Goal: Task Accomplishment & Management: Complete application form

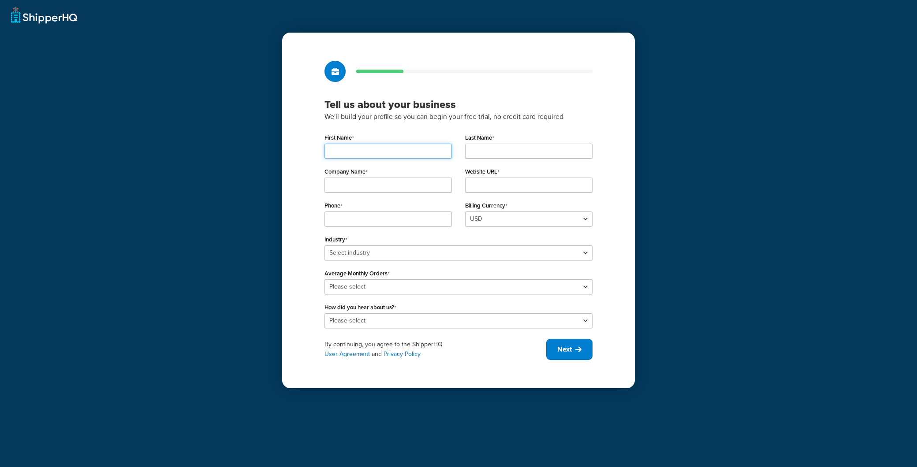
click at [396, 149] on input "First Name" at bounding box center [387, 151] width 127 height 15
type input "Ryan"
type input "Binsfield"
type input "Negus Packaging"
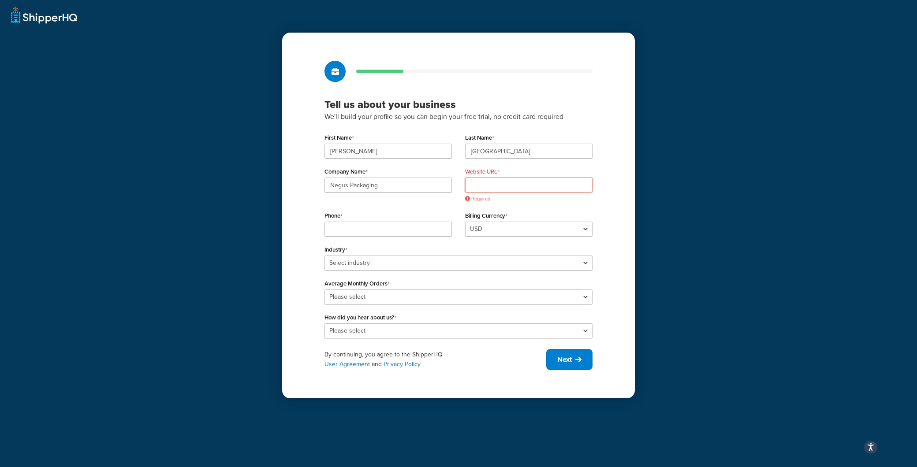
click at [494, 187] on input "Website URL" at bounding box center [528, 185] width 127 height 15
paste input "https://demo.negusboxnbag.com/"
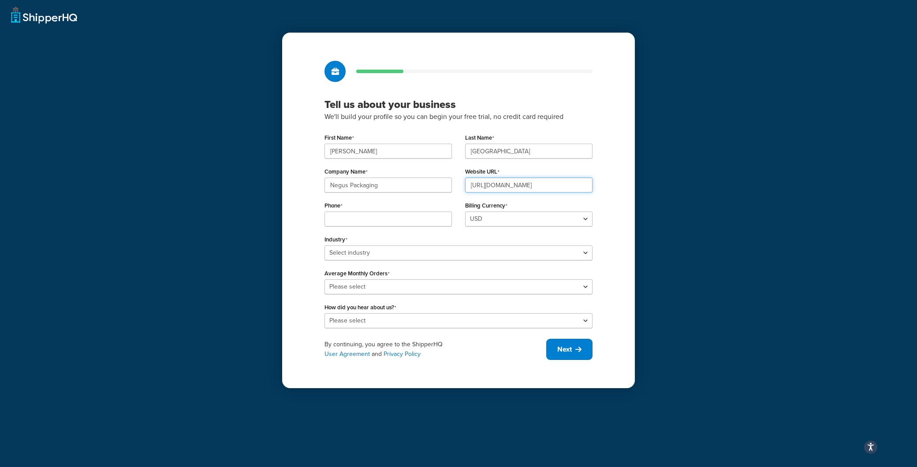
type input "https://demo.negusboxnbag.com/"
click at [407, 219] on input "Phone" at bounding box center [387, 219] width 127 height 15
type input "3192104631"
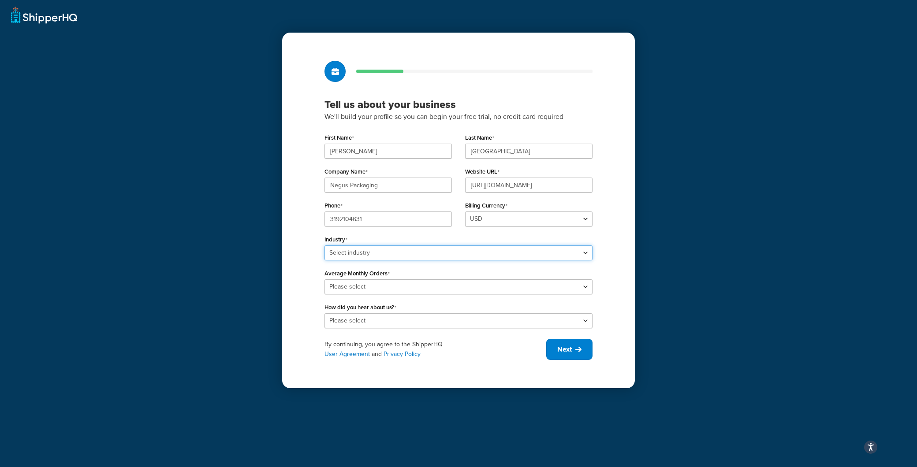
click at [399, 246] on select "Select industry Automotive Adult Agriculture Alcohol, Tobacco & CBD Arts & Craf…" at bounding box center [458, 252] width 268 height 15
select select "24"
click at [324, 245] on select "Select industry Automotive Adult Agriculture Alcohol, Tobacco & CBD Arts & Craf…" at bounding box center [458, 252] width 268 height 15
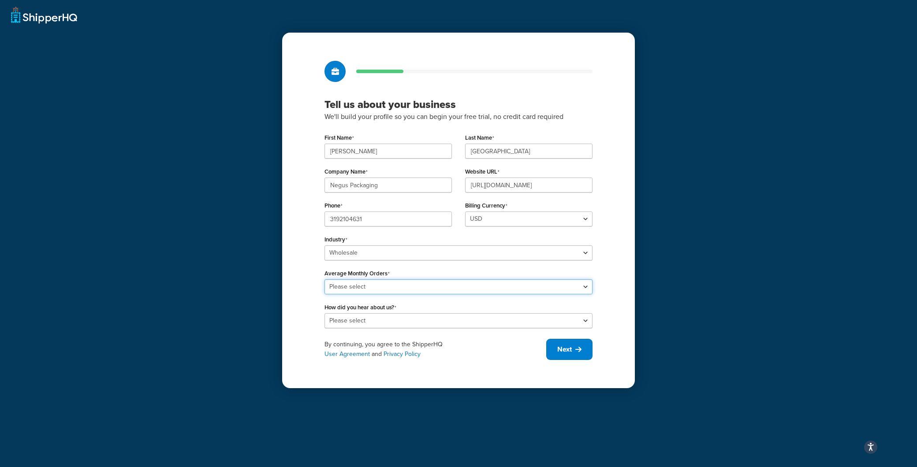
click at [366, 291] on select "Please select 0-500 501-1,000 1,001-10,000 10,001-20,000 Over 20,000" at bounding box center [458, 286] width 268 height 15
select select "1"
click at [324, 279] on select "Please select 0-500 501-1,000 1,001-10,000 10,001-20,000 Over 20,000" at bounding box center [458, 286] width 268 height 15
click at [377, 319] on select "Please select Online Search App Store or Marketplace Listing Referred by Agency…" at bounding box center [458, 320] width 268 height 15
select select "10"
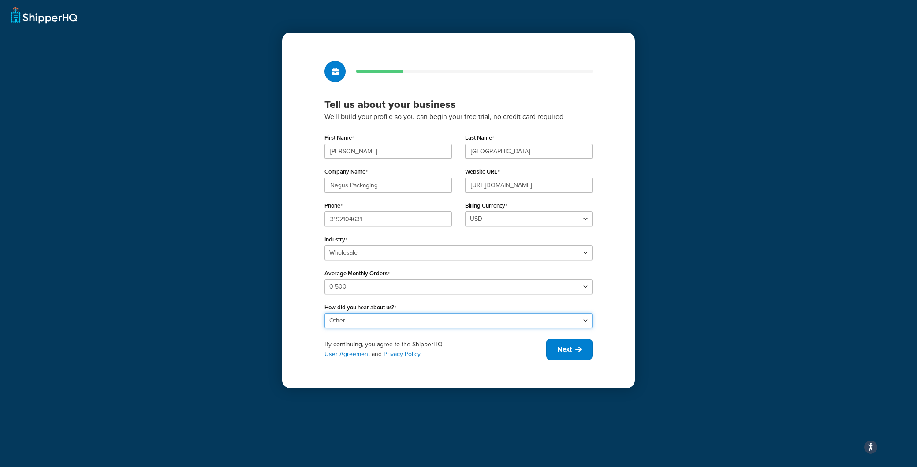
click at [324, 313] on select "Please select Online Search App Store or Marketplace Listing Referred by Agency…" at bounding box center [458, 320] width 268 height 15
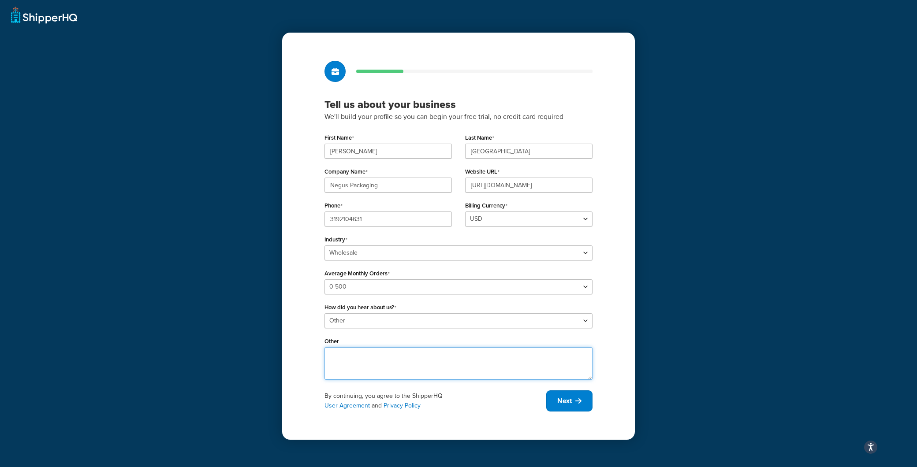
click at [371, 352] on textarea "Other" at bounding box center [458, 363] width 268 height 33
type textarea "UPS DIGITAL CONNECTIONS"
click at [576, 406] on button "Next" at bounding box center [569, 400] width 46 height 21
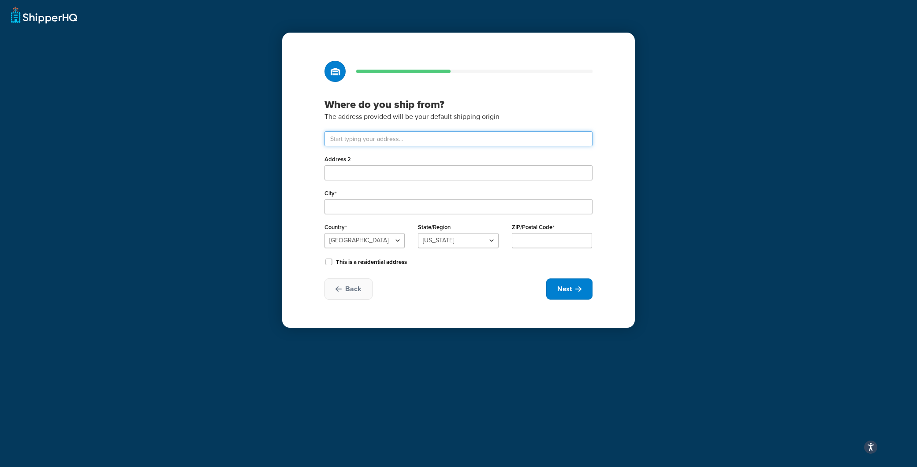
click at [386, 139] on input "text" at bounding box center [458, 138] width 268 height 15
type input "3220 Kingsley Way"
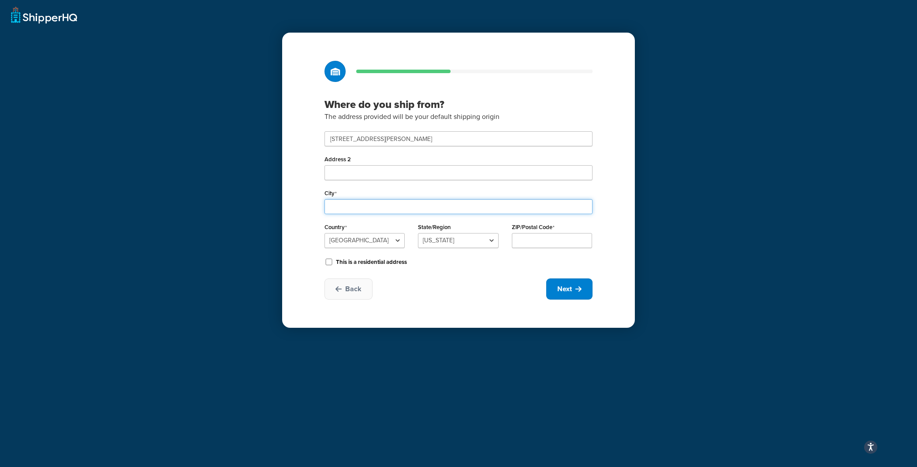
type input "madison, wi"
type input "53593"
click at [449, 241] on select "Alabama Alaska American Samoa Arizona Arkansas Armed Forces Americas Armed Forc…" at bounding box center [458, 240] width 80 height 15
select select "49"
click at [418, 233] on select "Alabama Alaska American Samoa Arizona Arkansas Armed Forces Americas Armed Forc…" at bounding box center [458, 240] width 80 height 15
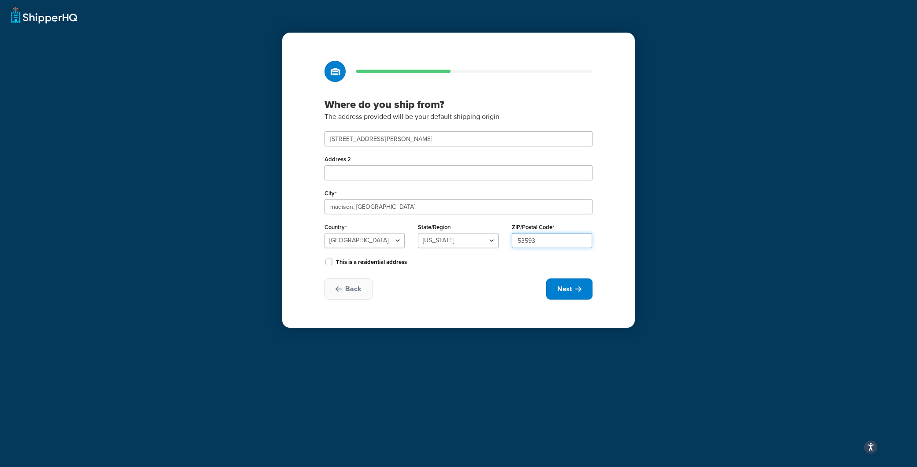
click at [538, 243] on input "53593" at bounding box center [552, 240] width 80 height 15
type input "53713"
click at [565, 287] on span "Next" at bounding box center [564, 289] width 15 height 10
select select "1"
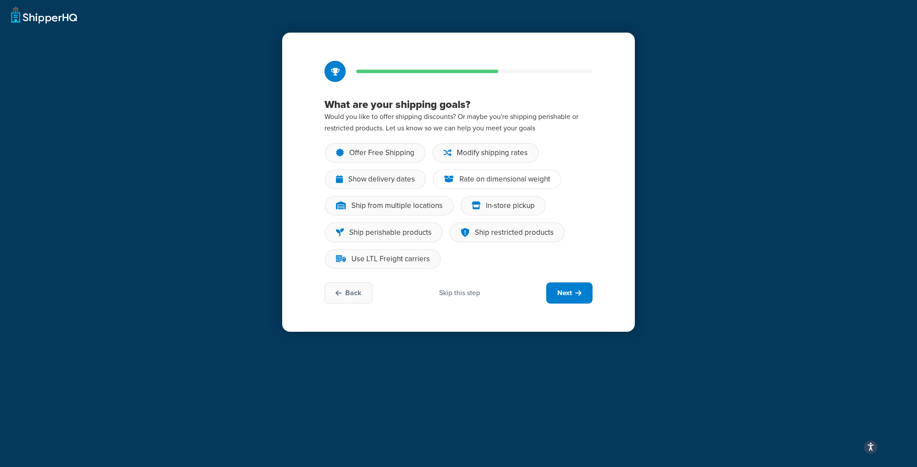
click at [468, 182] on div "Rate on dimensional weight" at bounding box center [504, 179] width 91 height 9
click at [0, 0] on input "Rate on dimensional weight" at bounding box center [0, 0] width 0 height 0
click at [573, 297] on button "Next" at bounding box center [569, 292] width 46 height 21
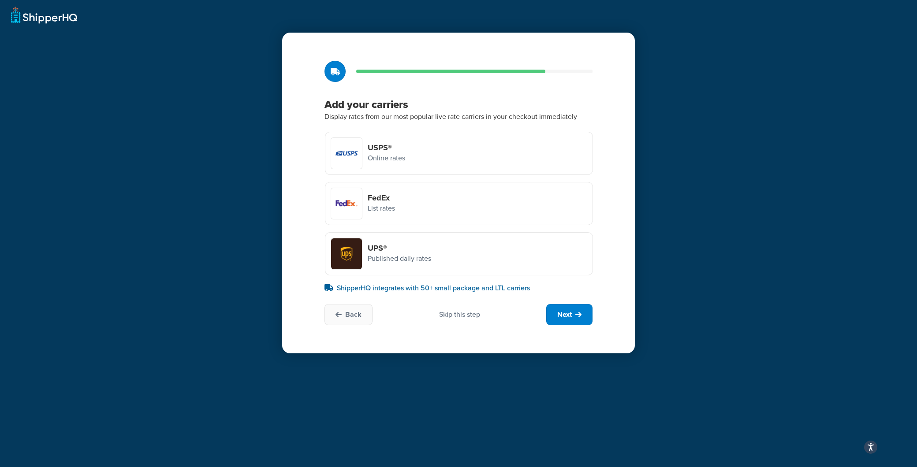
click at [379, 253] on h4 "UPS®" at bounding box center [399, 248] width 63 height 10
click at [0, 0] on input "UPS® Published daily rates" at bounding box center [0, 0] width 0 height 0
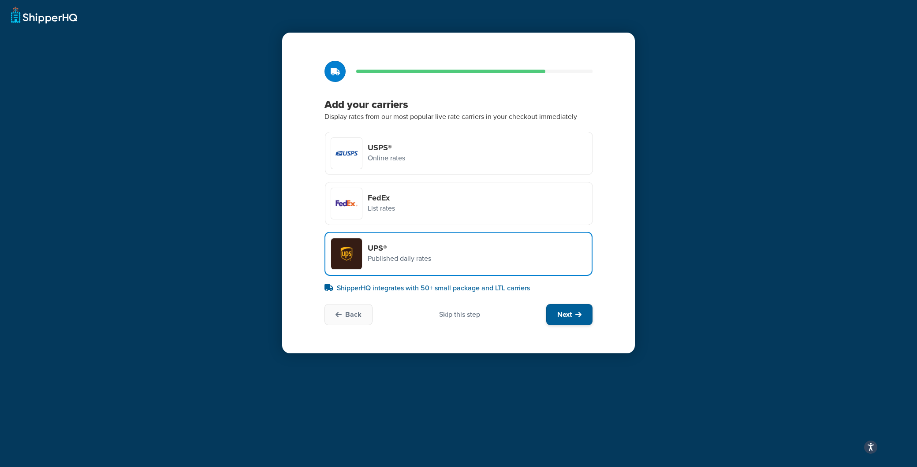
click at [575, 312] on icon at bounding box center [578, 314] width 6 height 7
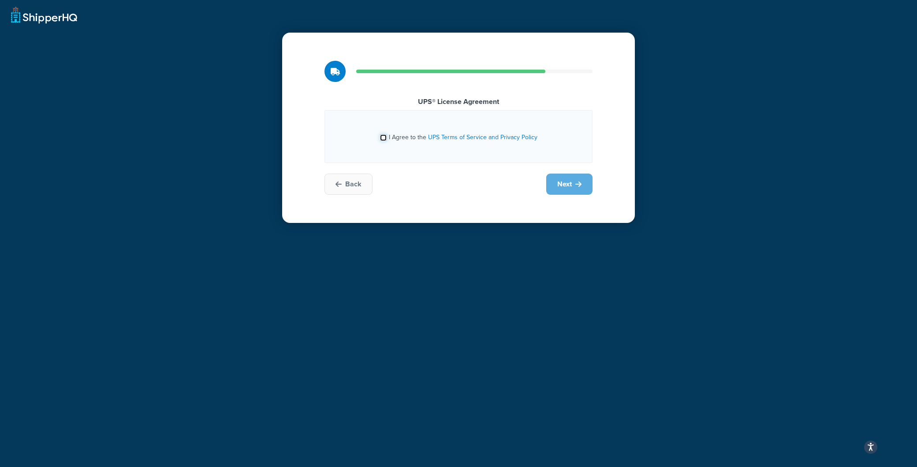
click at [386, 139] on input "I Agree to the UPS Terms of Service and Privacy Policy" at bounding box center [383, 137] width 7 height 7
checkbox input "true"
click at [566, 179] on span "Next" at bounding box center [564, 184] width 15 height 10
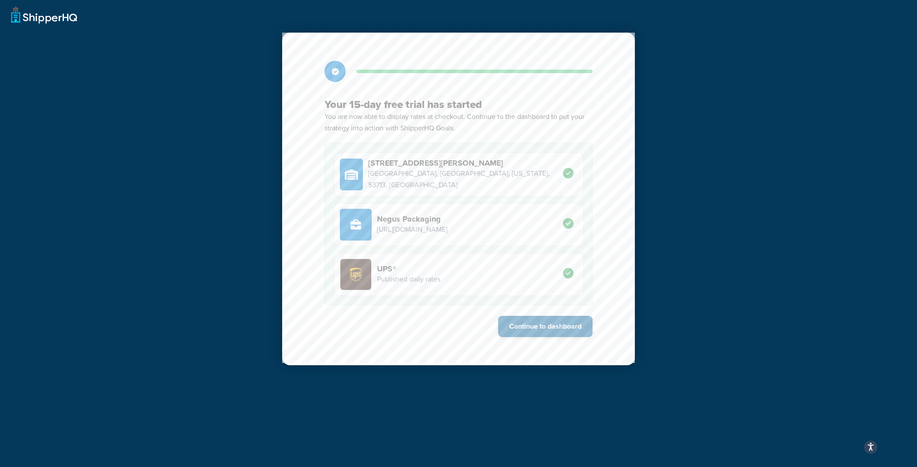
click at [561, 327] on button "Continue to dashboard" at bounding box center [545, 326] width 94 height 21
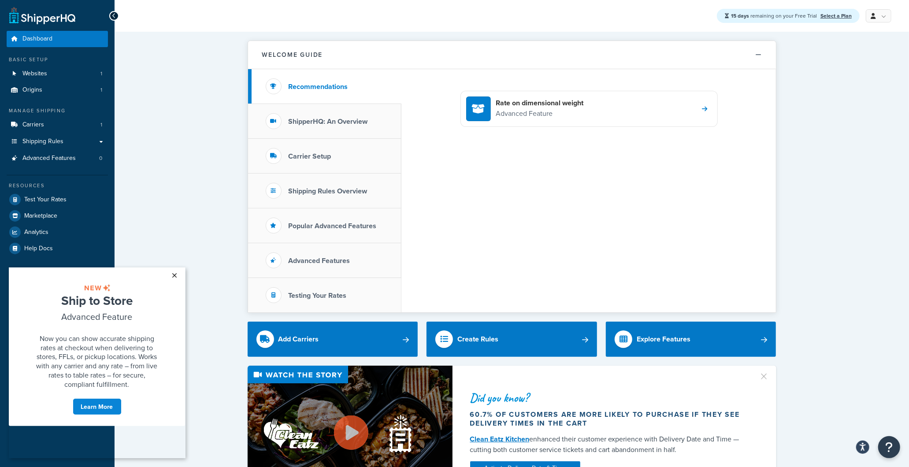
click at [174, 276] on link "×" at bounding box center [174, 275] width 15 height 16
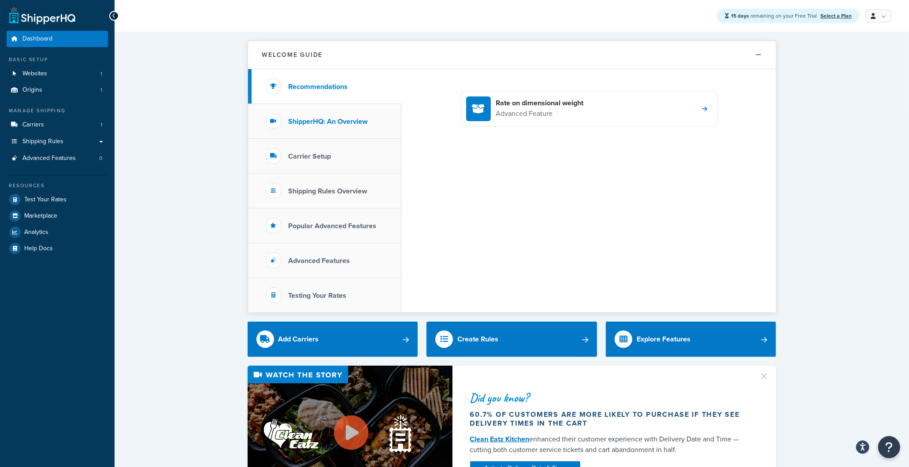
click at [342, 124] on h3 "ShipperHQ: An Overview" at bounding box center [328, 122] width 79 height 8
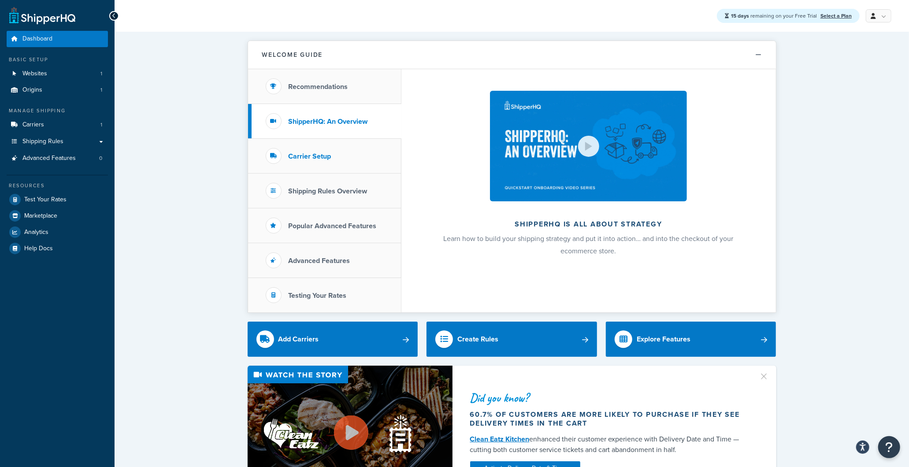
click at [331, 161] on li "Carrier Setup" at bounding box center [324, 156] width 153 height 35
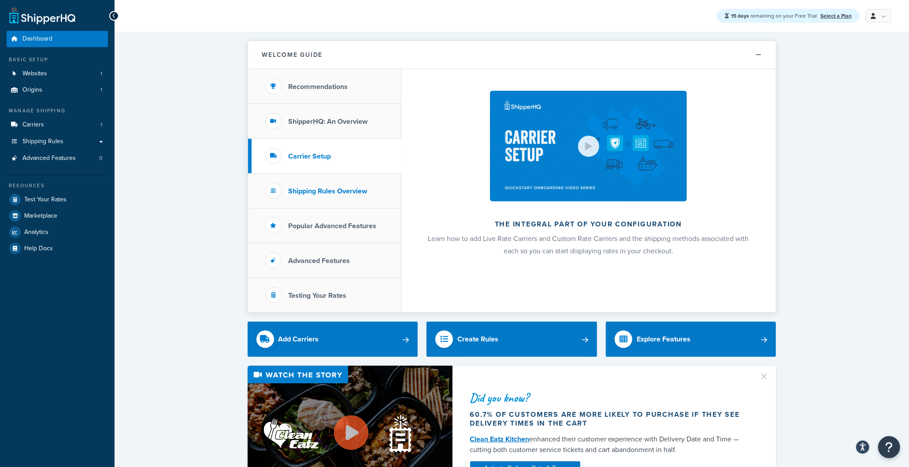
click at [325, 194] on h3 "Shipping Rules Overview" at bounding box center [328, 191] width 79 height 8
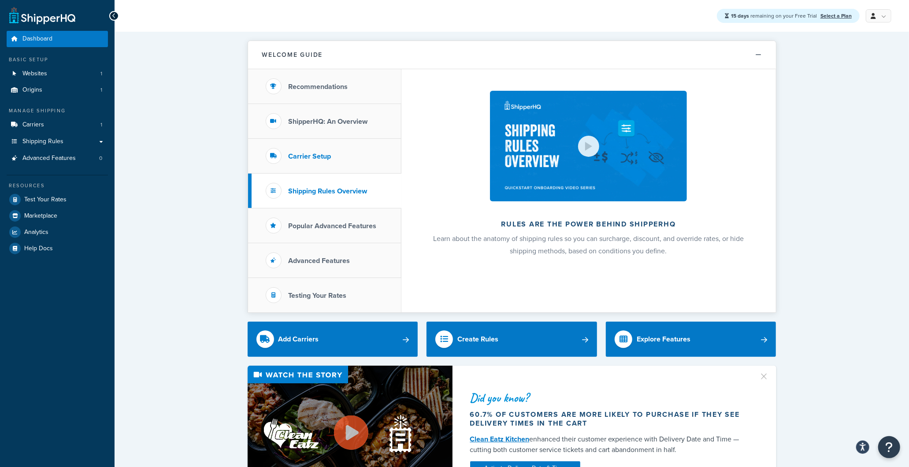
click at [331, 159] on h3 "Carrier Setup" at bounding box center [310, 156] width 43 height 8
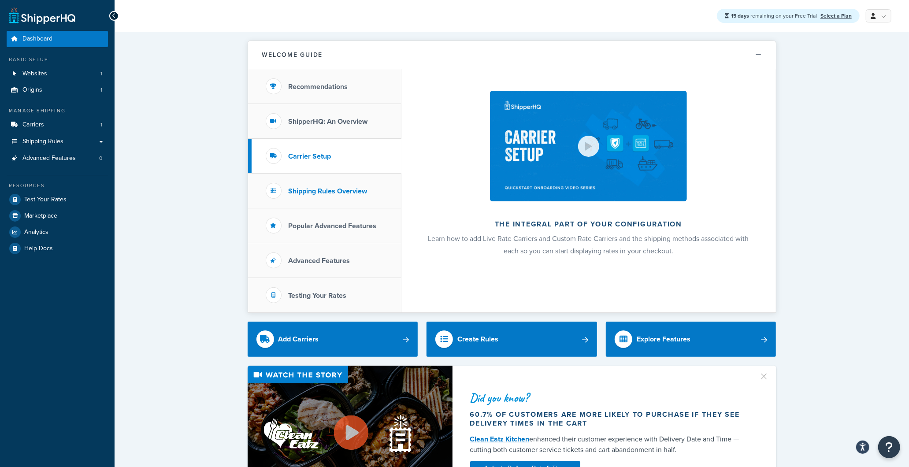
click at [336, 187] on h3 "Shipping Rules Overview" at bounding box center [328, 191] width 79 height 8
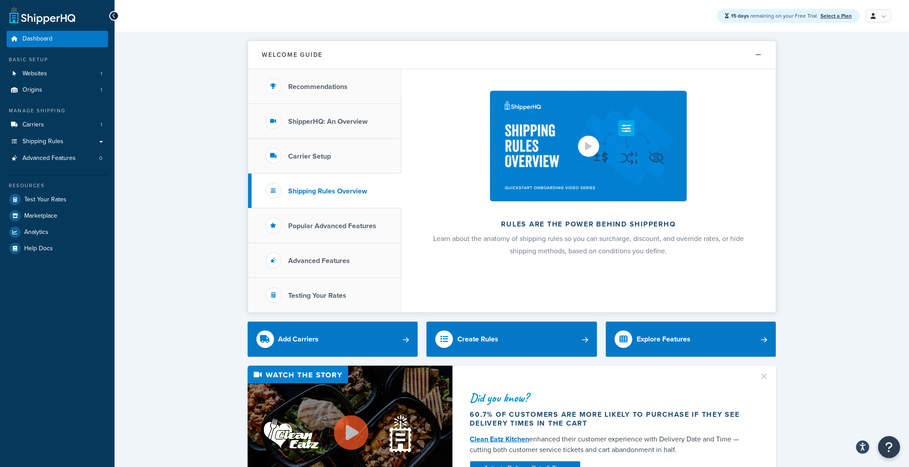
click at [591, 146] on div at bounding box center [588, 146] width 7 height 9
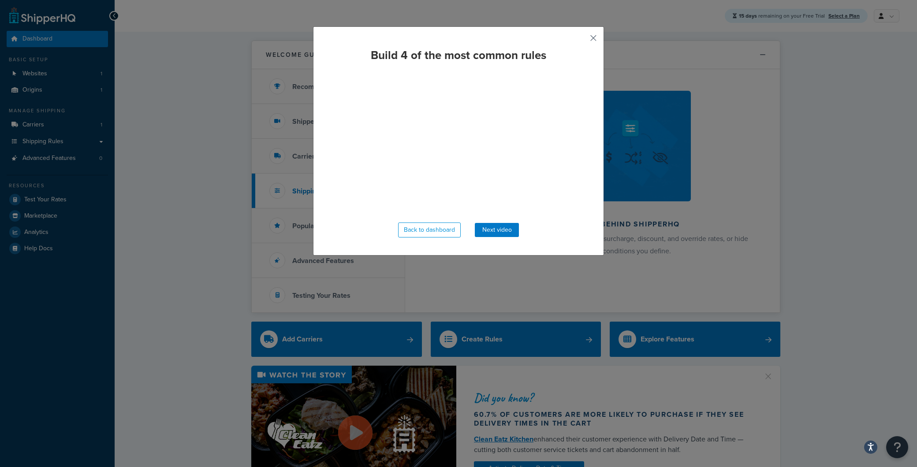
click at [581, 41] on button "button" at bounding box center [580, 41] width 2 height 2
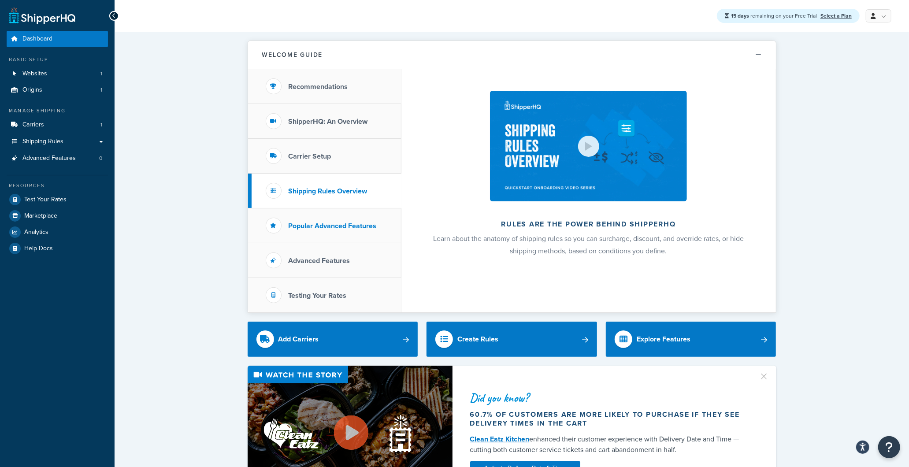
click at [344, 222] on h3 "Popular Advanced Features" at bounding box center [333, 226] width 88 height 8
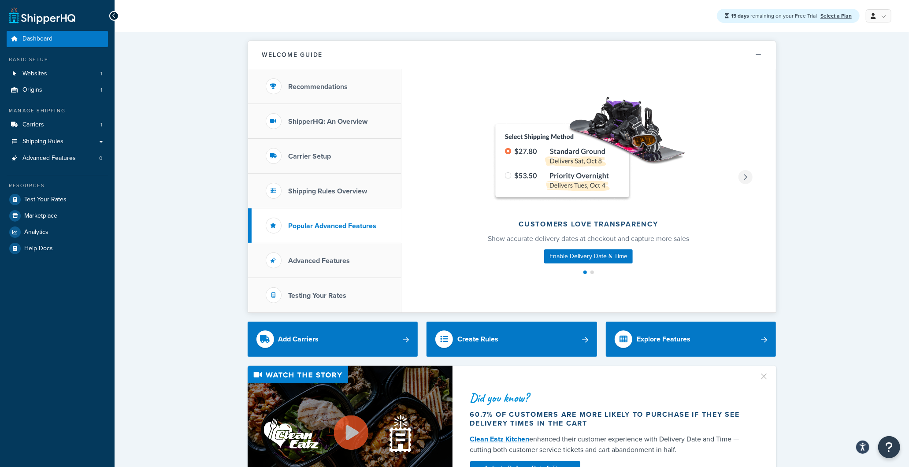
click at [743, 175] on icon at bounding box center [745, 177] width 4 height 6
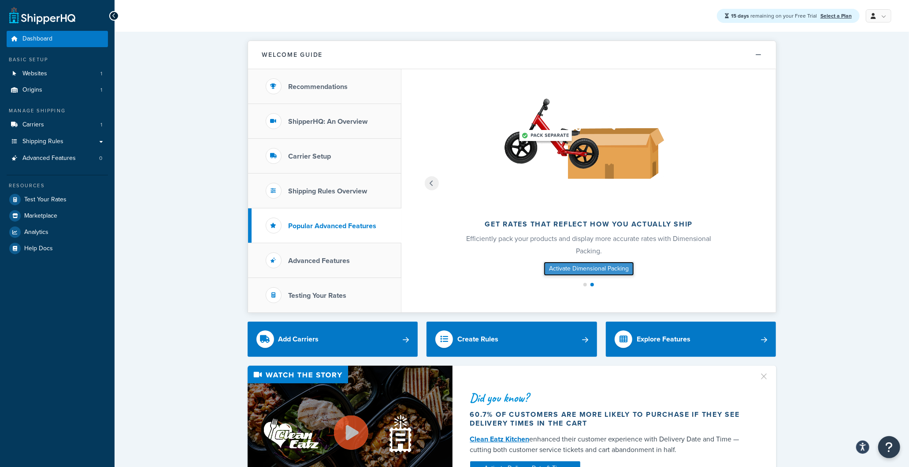
click at [588, 269] on link "Activate Dimensional Packing" at bounding box center [589, 269] width 90 height 14
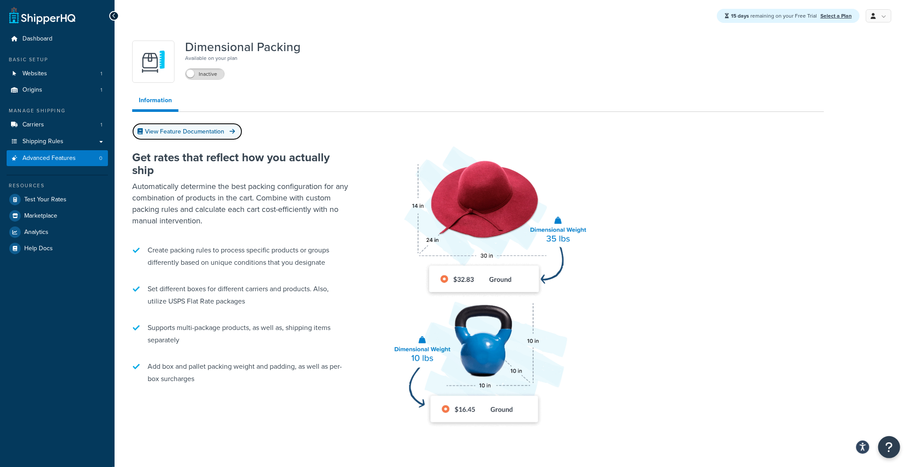
click at [223, 135] on link "View Feature Documentation" at bounding box center [187, 131] width 110 height 17
click at [52, 40] on span "Dashboard" at bounding box center [37, 38] width 30 height 7
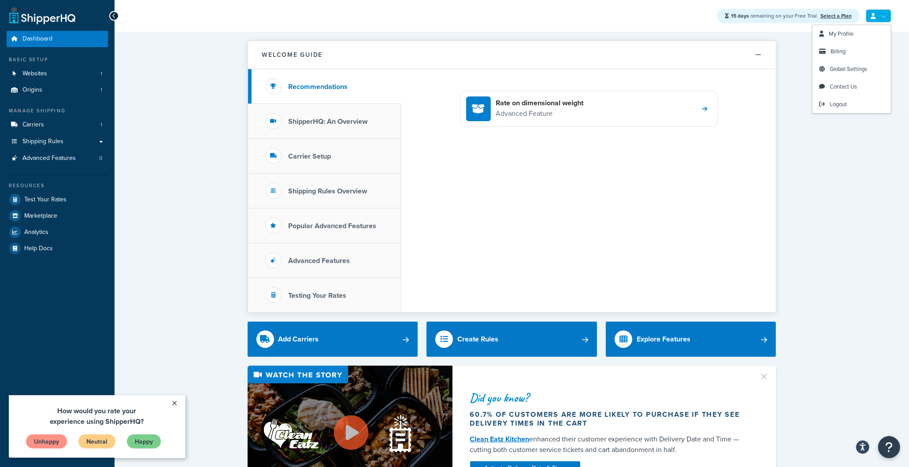
click at [883, 12] on link at bounding box center [879, 15] width 26 height 13
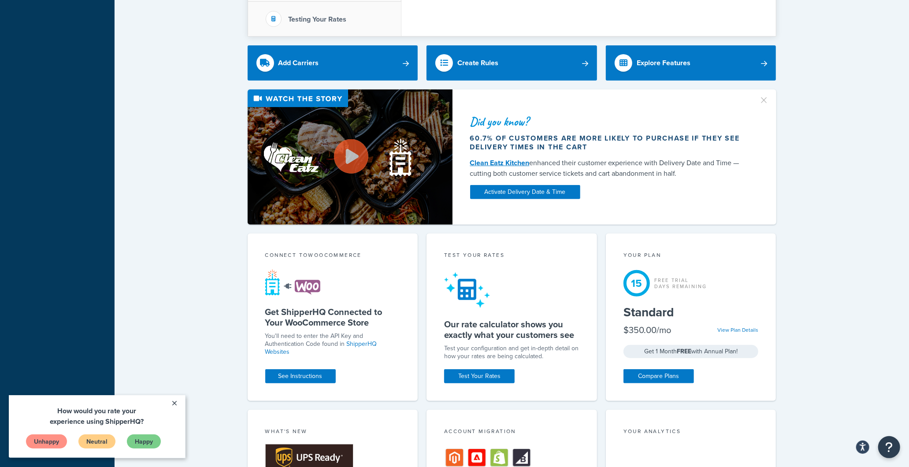
scroll to position [293, 0]
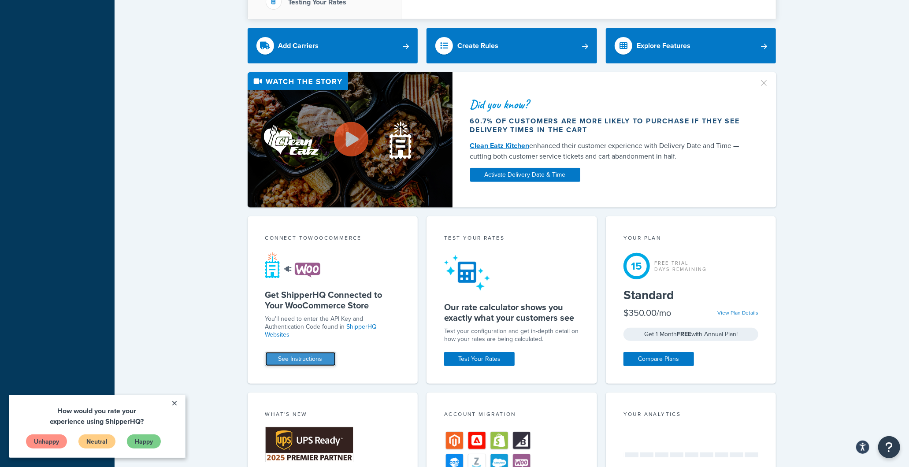
click at [314, 356] on link "See Instructions" at bounding box center [300, 359] width 71 height 14
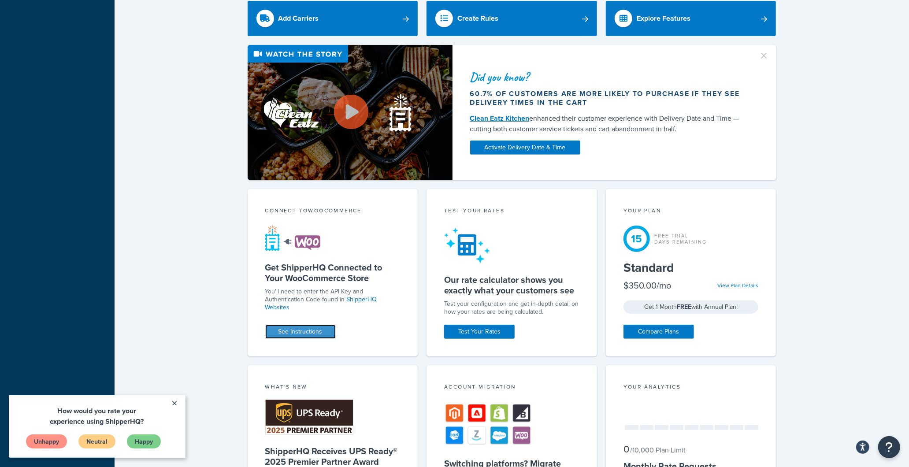
scroll to position [616, 0]
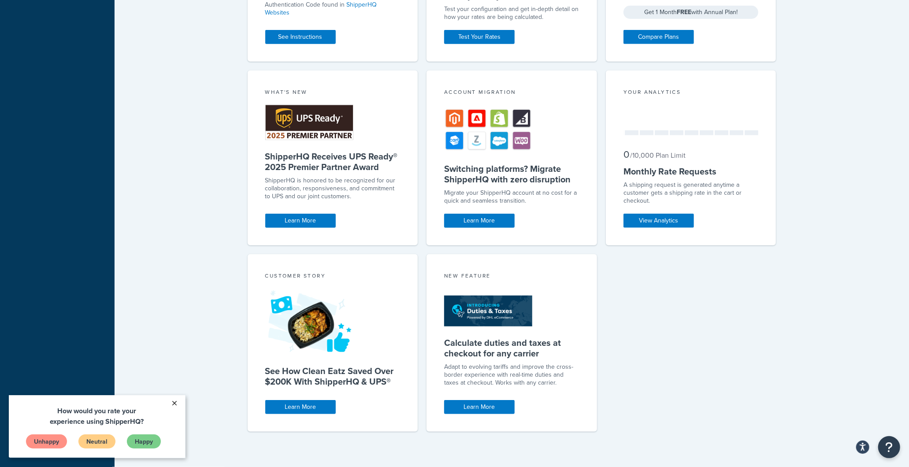
click at [176, 401] on link "×" at bounding box center [174, 403] width 15 height 16
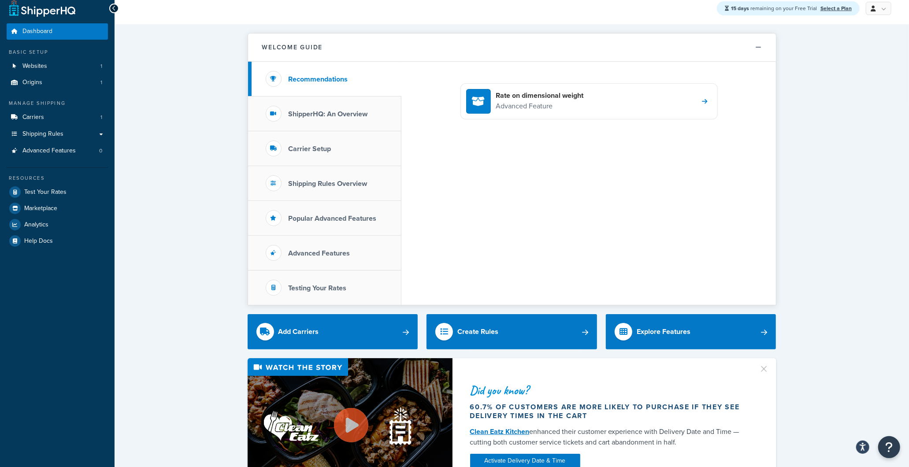
scroll to position [0, 0]
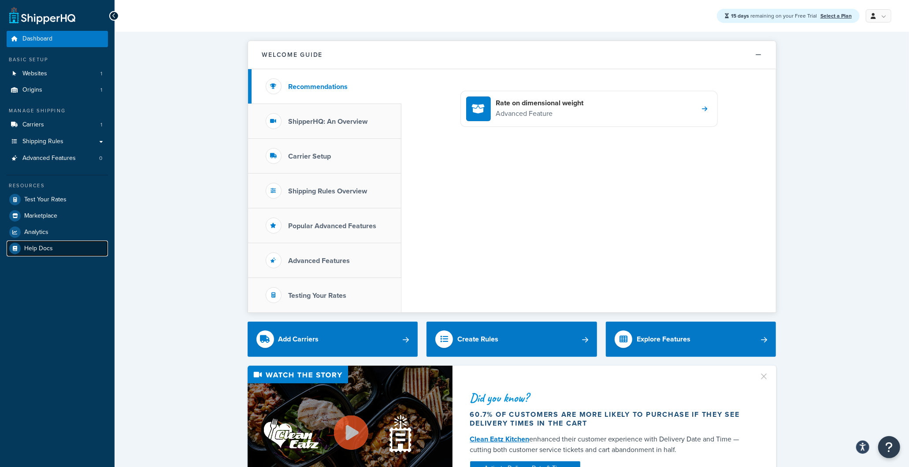
click at [40, 248] on span "Help Docs" at bounding box center [38, 248] width 29 height 7
click at [831, 15] on link "Select a Plan" at bounding box center [836, 16] width 31 height 8
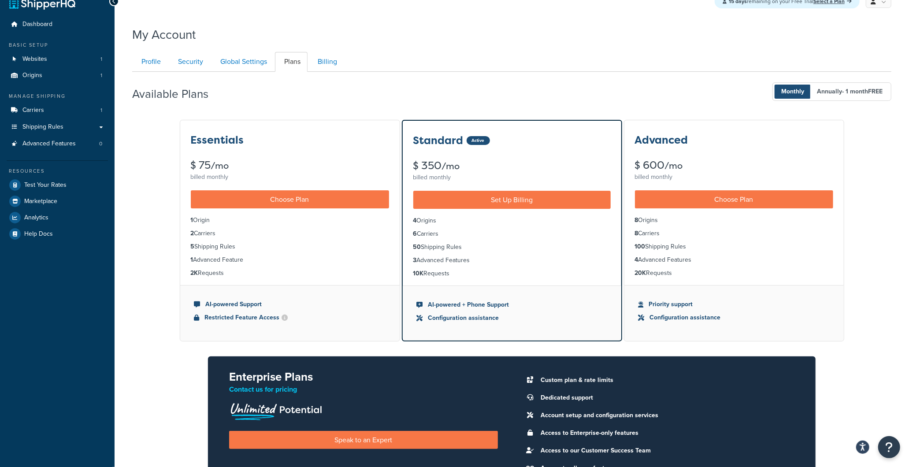
scroll to position [4, 0]
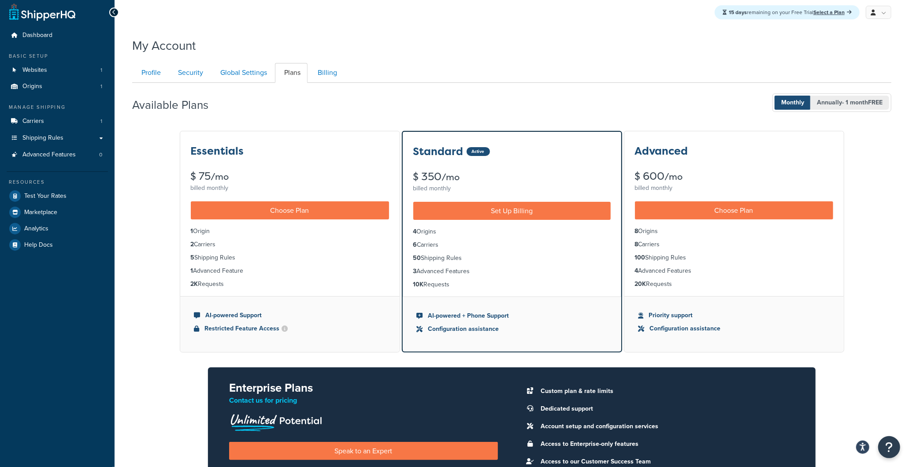
click at [847, 100] on span "- 1 month FREE" at bounding box center [862, 102] width 41 height 9
click at [794, 104] on span "Monthly" at bounding box center [793, 103] width 36 height 14
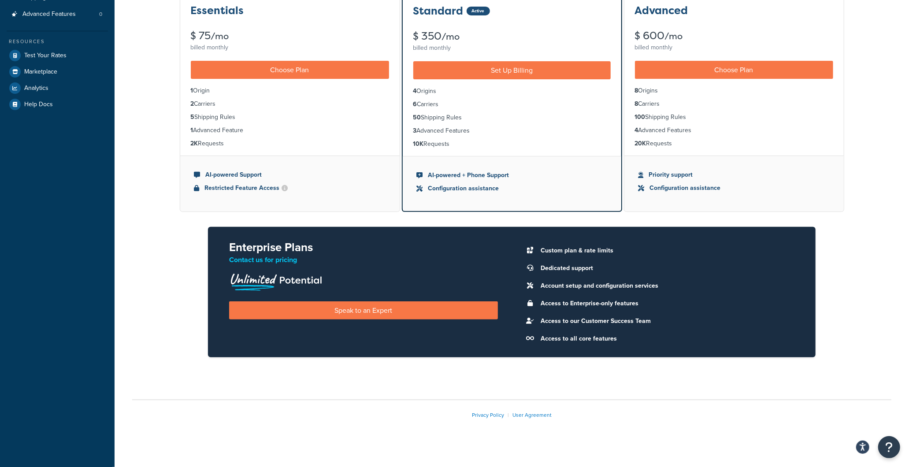
scroll to position [151, 0]
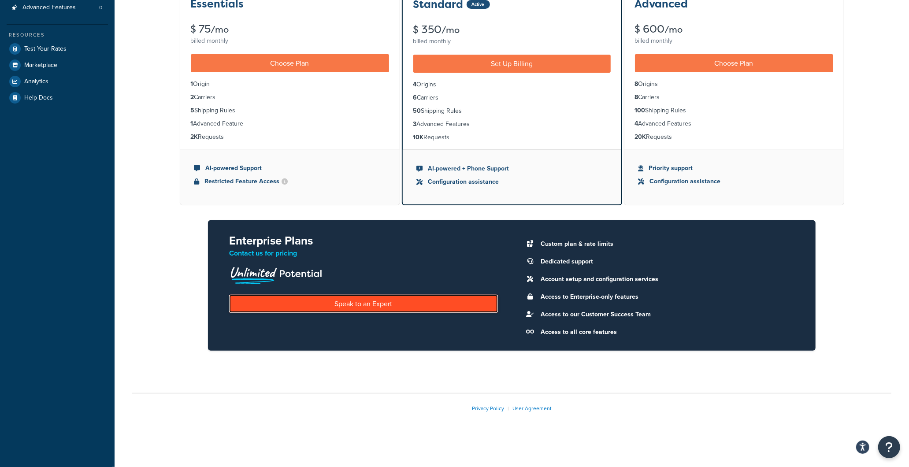
click at [400, 309] on link "Speak to an Expert" at bounding box center [363, 304] width 268 height 18
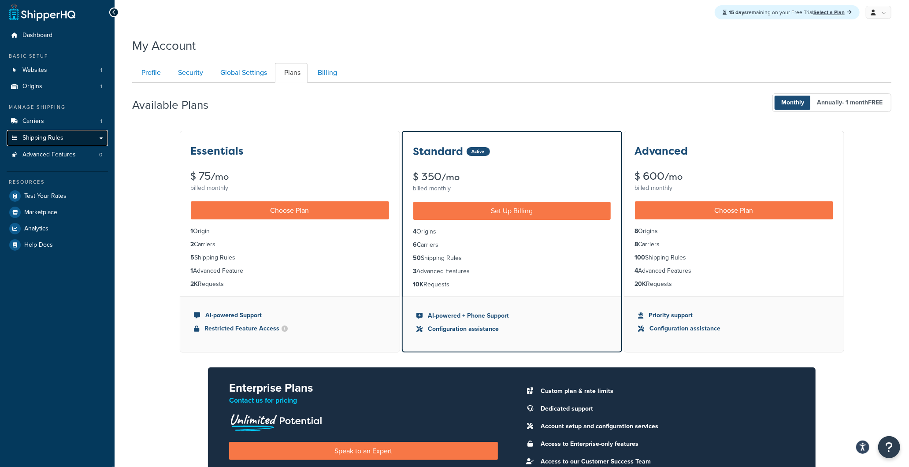
click at [99, 137] on link "Shipping Rules" at bounding box center [57, 138] width 101 height 16
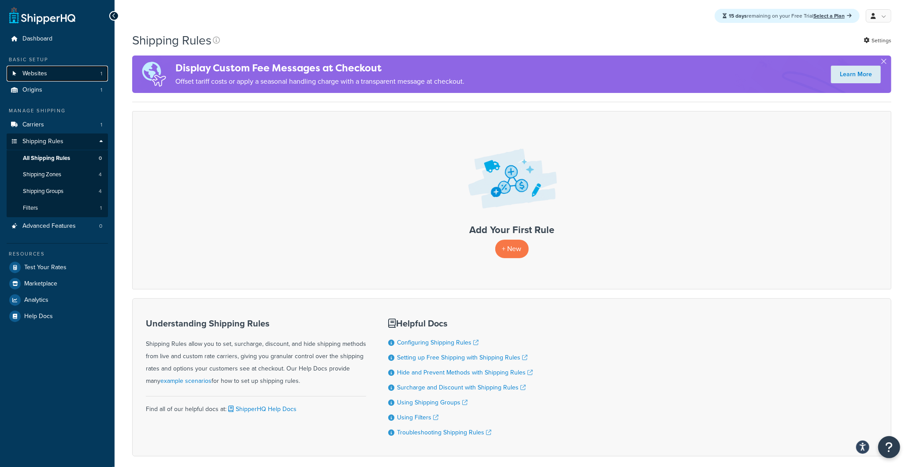
click at [49, 75] on link "Websites 1" at bounding box center [57, 74] width 101 height 16
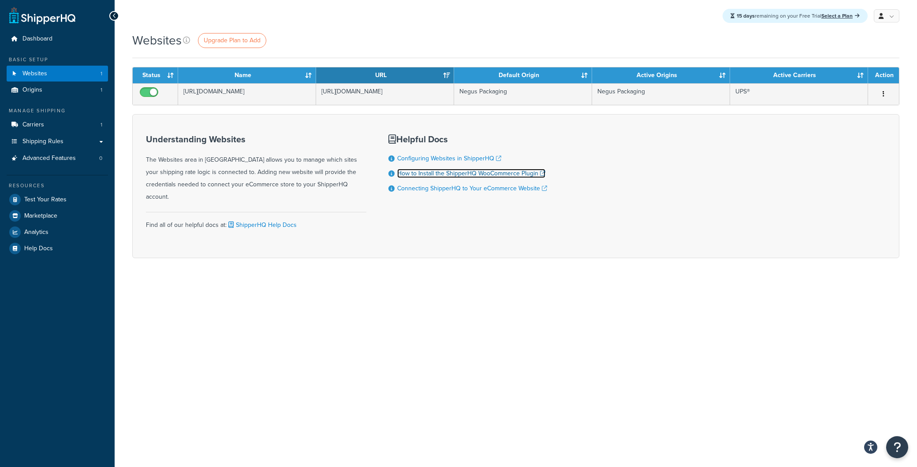
click at [465, 174] on link "How to Install the ShipperHQ WooCommerce Plugin" at bounding box center [471, 173] width 148 height 9
click at [54, 145] on span "Shipping Rules" at bounding box center [42, 141] width 41 height 7
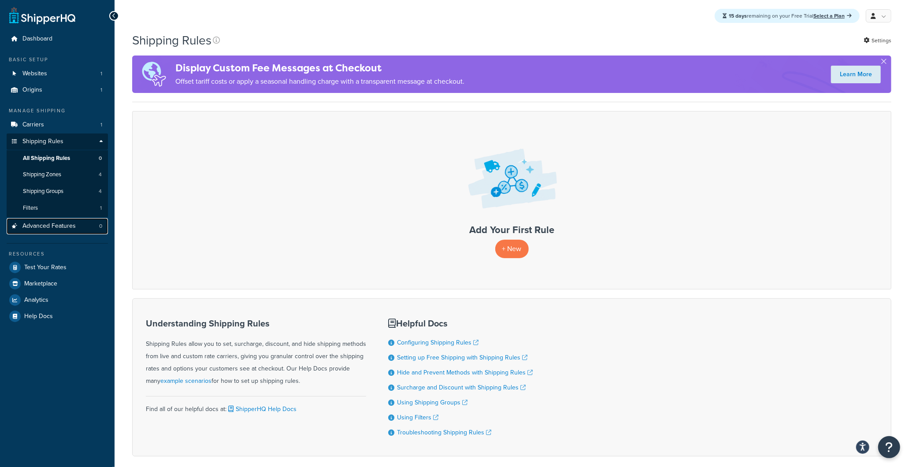
click at [66, 228] on span "Advanced Features" at bounding box center [48, 226] width 53 height 7
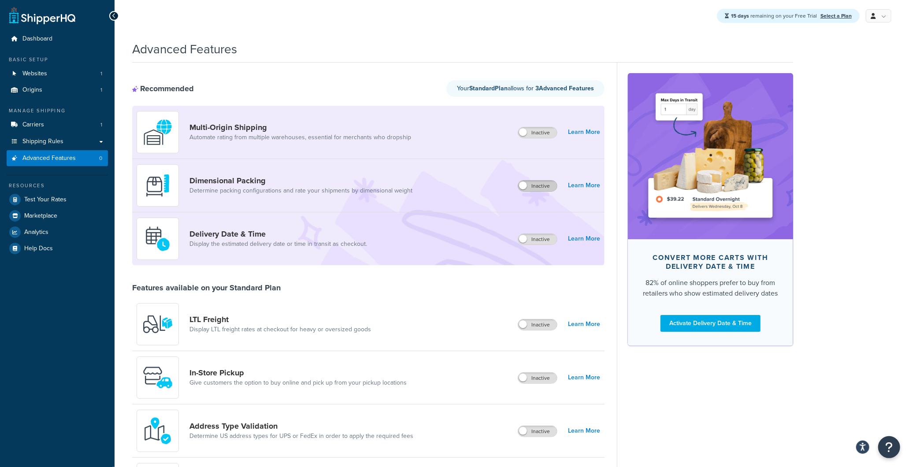
click at [528, 186] on label "Inactive" at bounding box center [537, 186] width 39 height 11
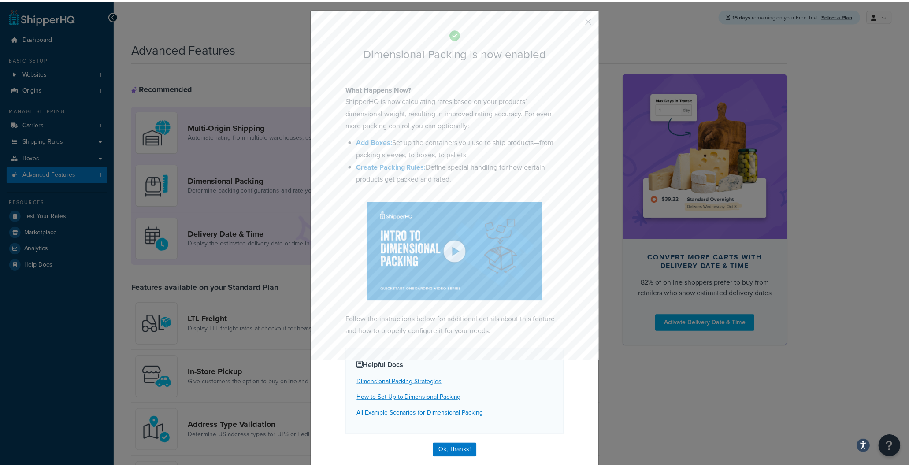
scroll to position [27, 0]
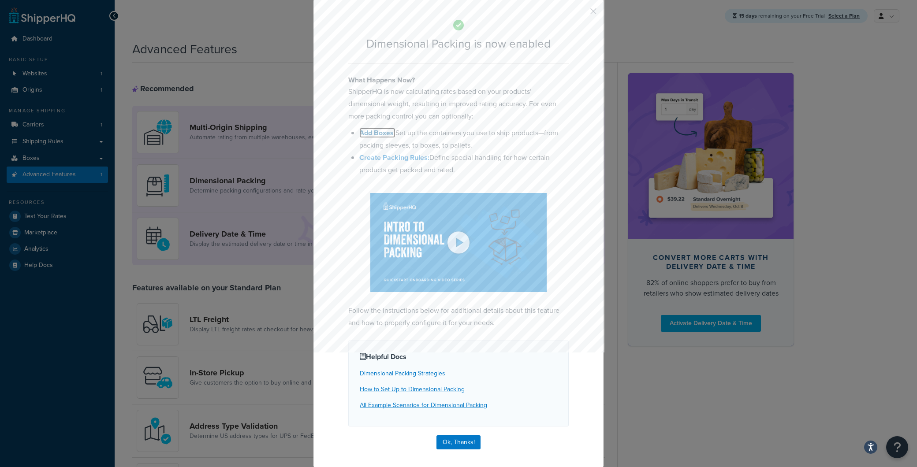
click at [376, 131] on b "Add Boxes:" at bounding box center [377, 133] width 36 height 10
click at [453, 245] on img at bounding box center [458, 242] width 176 height 99
click at [581, 13] on button "button" at bounding box center [580, 14] width 2 height 2
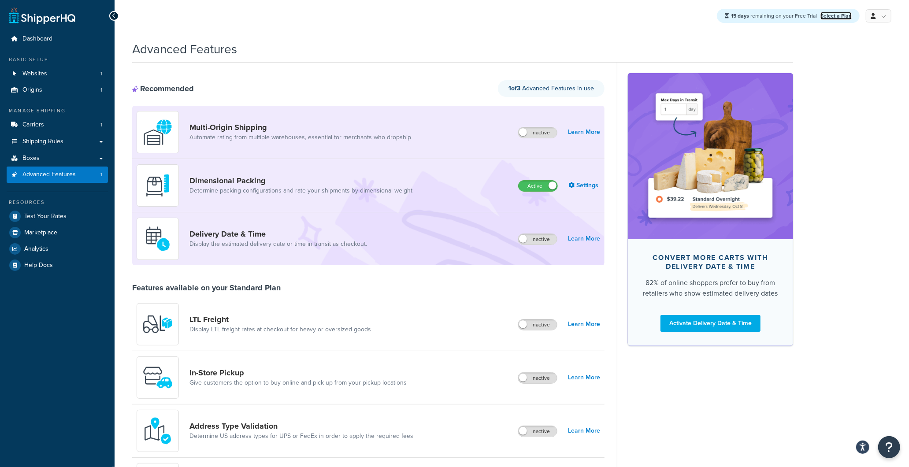
click at [842, 16] on link "Select a Plan" at bounding box center [836, 16] width 31 height 8
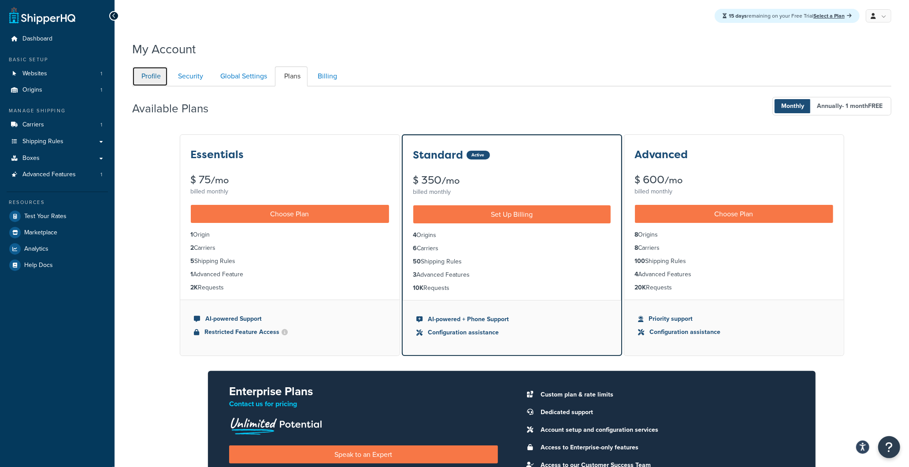
click at [152, 80] on link "Profile" at bounding box center [150, 77] width 36 height 20
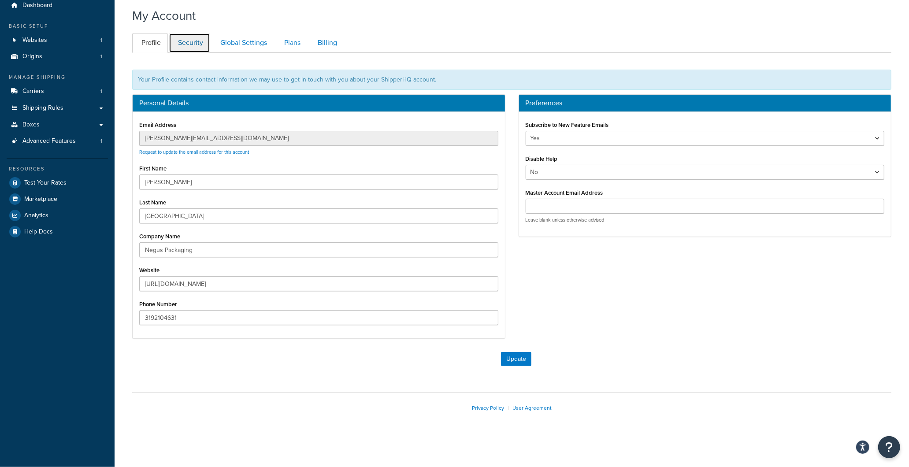
click at [191, 48] on link "Security" at bounding box center [189, 43] width 41 height 20
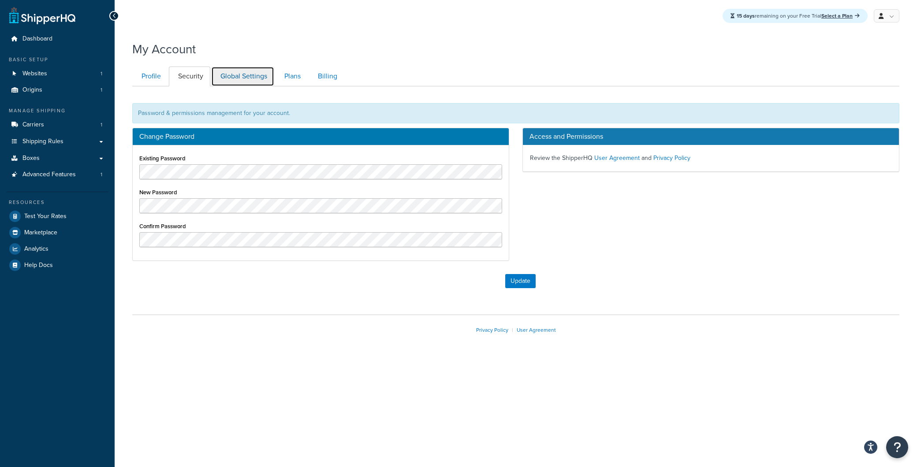
click at [245, 75] on link "Global Settings" at bounding box center [242, 77] width 63 height 20
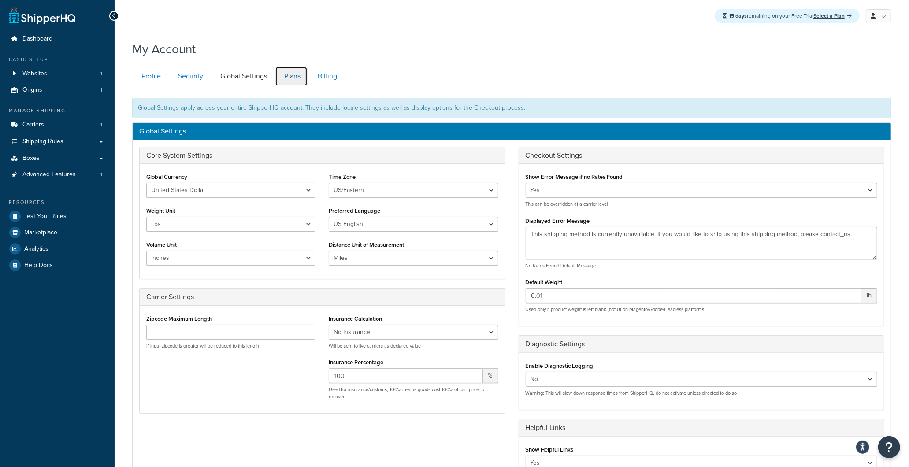
click at [290, 80] on link "Plans" at bounding box center [291, 77] width 33 height 20
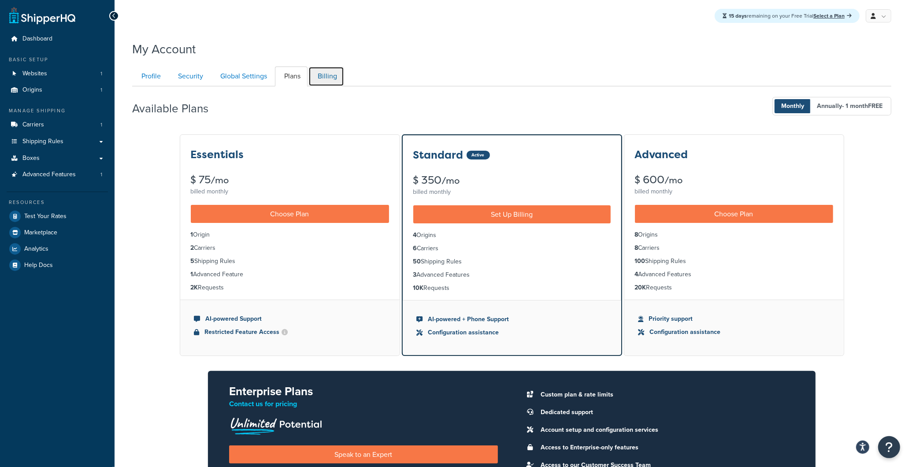
click at [334, 78] on link "Billing" at bounding box center [326, 77] width 36 height 20
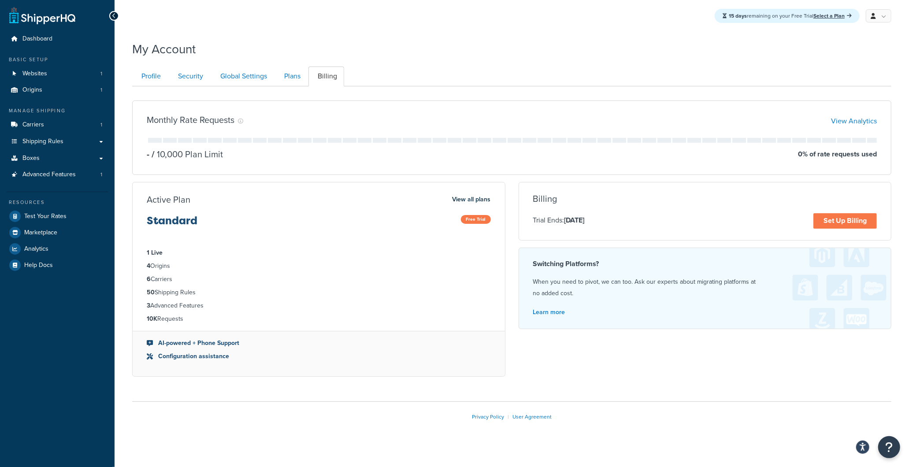
scroll to position [9, 0]
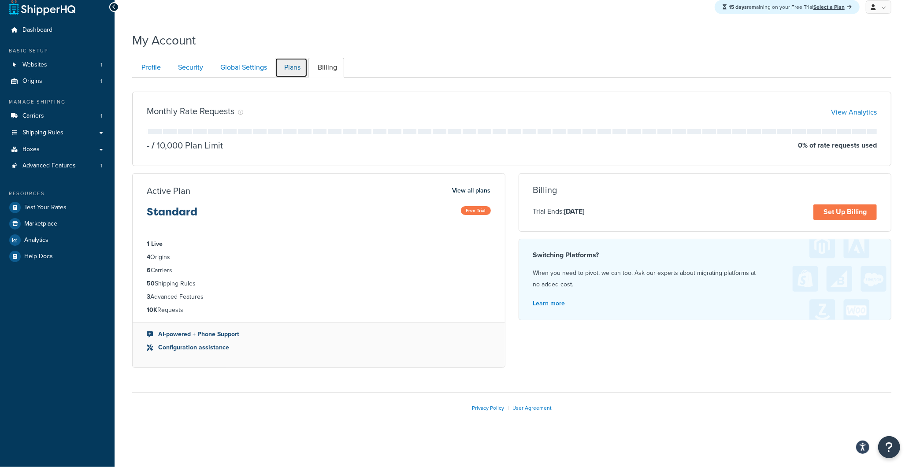
click at [294, 65] on link "Plans" at bounding box center [291, 68] width 33 height 20
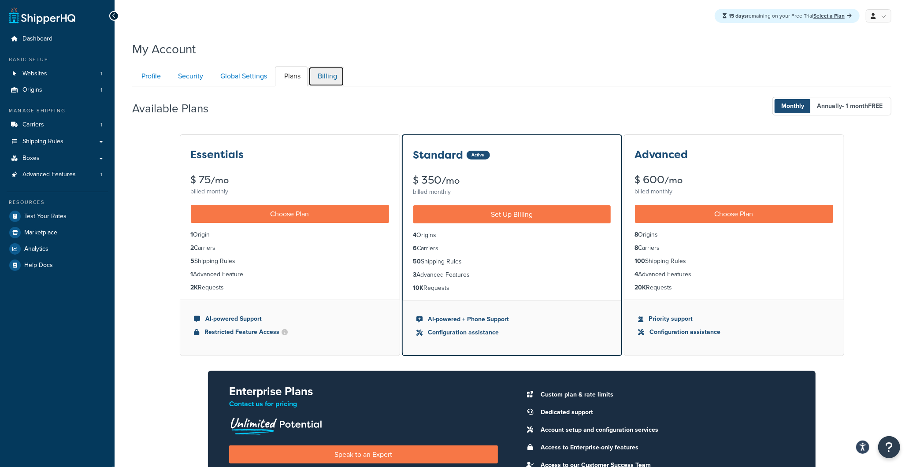
click at [334, 74] on link "Billing" at bounding box center [326, 77] width 36 height 20
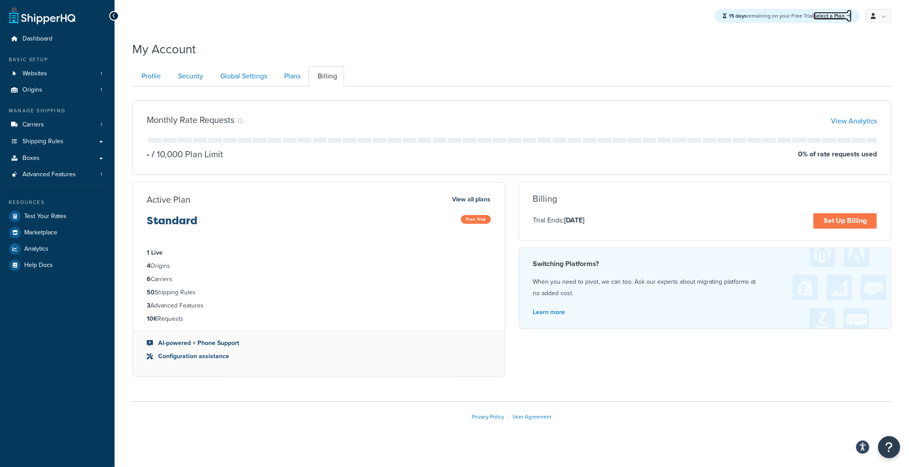
click at [851, 14] on link "Select a Plan" at bounding box center [833, 16] width 38 height 8
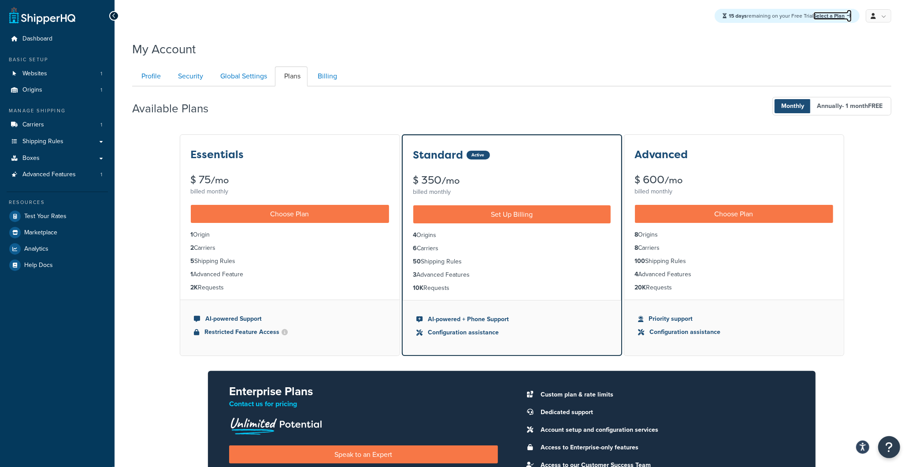
click at [840, 16] on link "Select a Plan" at bounding box center [833, 16] width 38 height 8
